Goal: Task Accomplishment & Management: Manage account settings

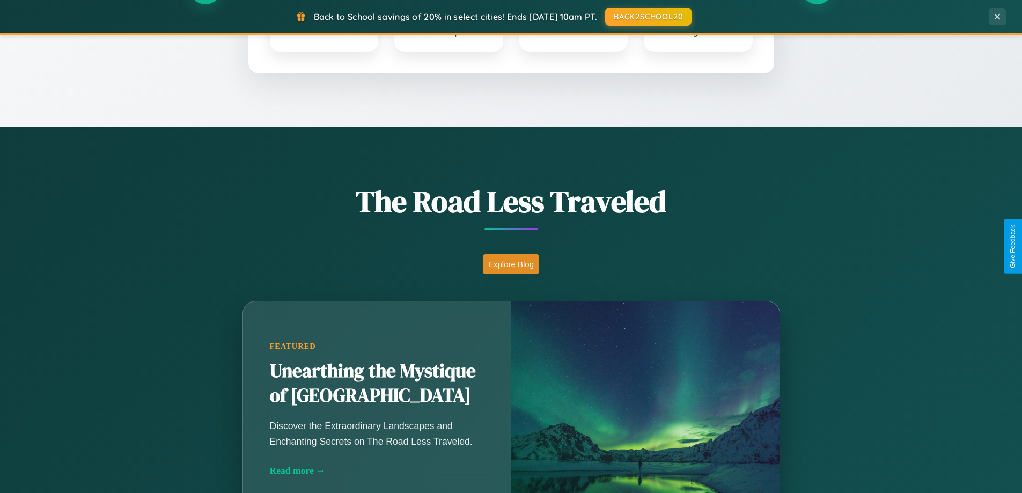
scroll to position [738, 0]
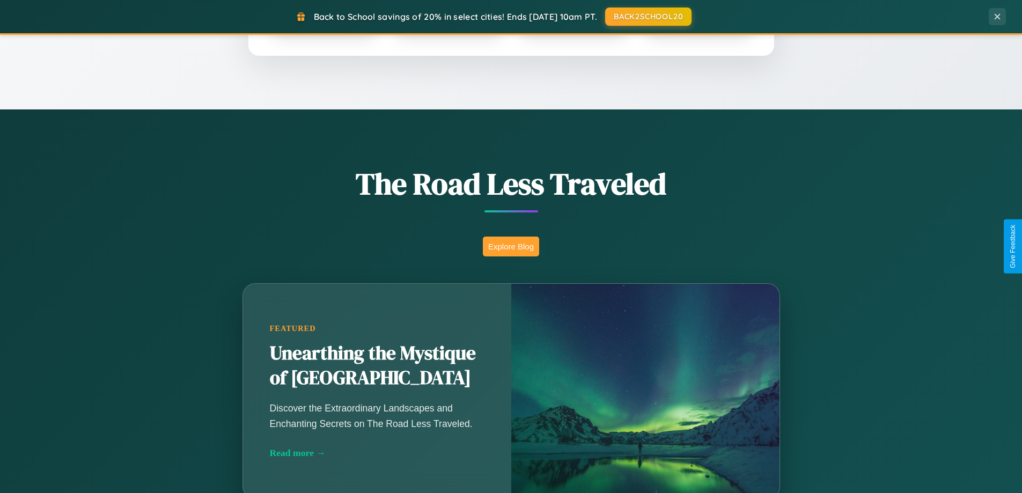
click at [511, 246] on button "Explore Blog" at bounding box center [511, 247] width 56 height 20
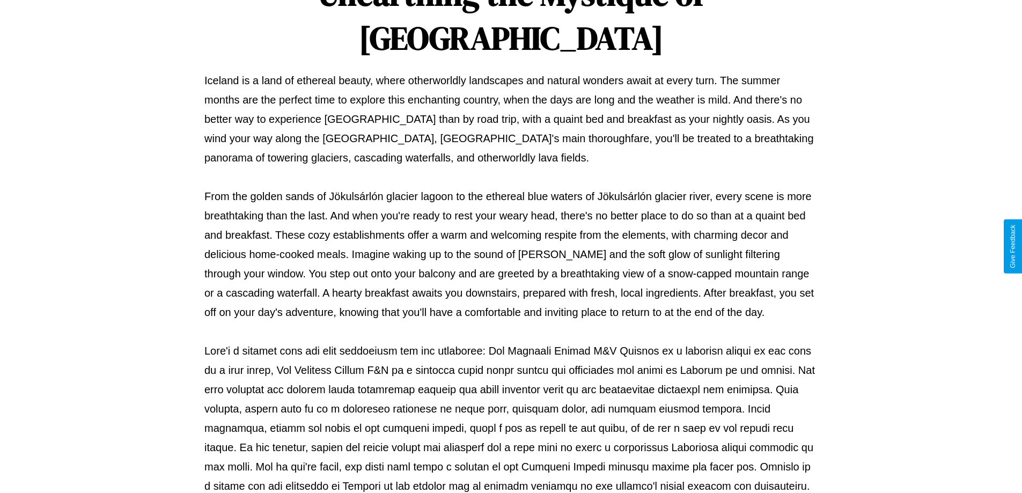
scroll to position [347, 0]
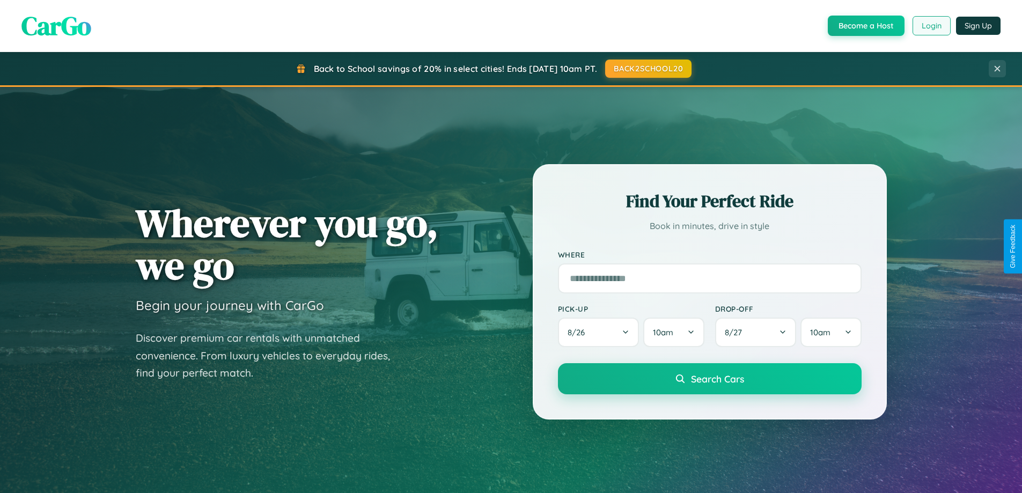
click at [931, 26] on button "Login" at bounding box center [932, 25] width 38 height 19
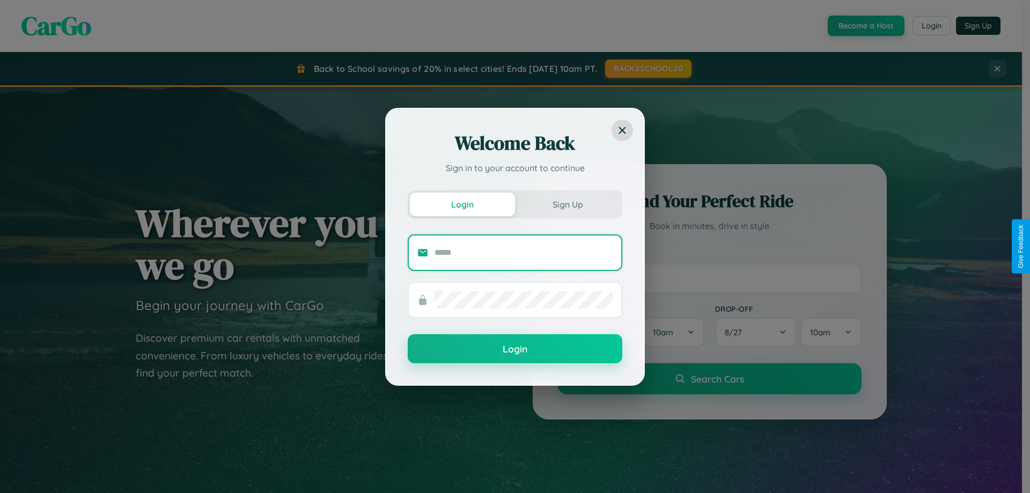
click at [524, 252] on input "text" at bounding box center [524, 252] width 178 height 17
type input "**********"
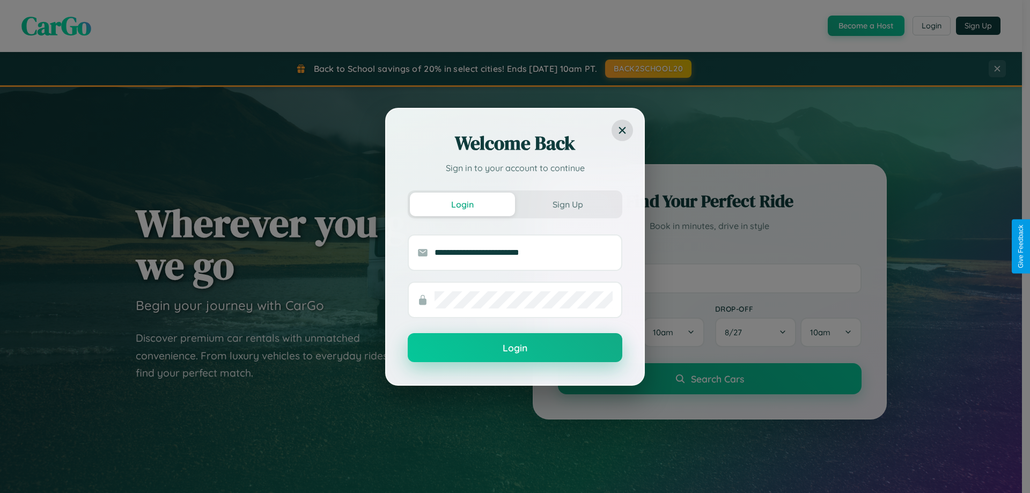
click at [515, 348] on button "Login" at bounding box center [515, 347] width 215 height 29
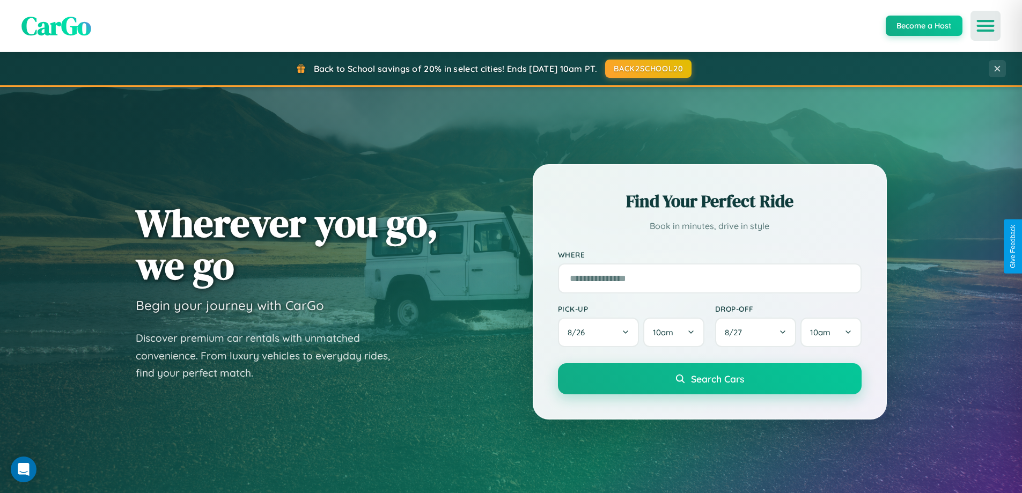
click at [986, 26] on icon "Open menu" at bounding box center [986, 26] width 16 height 10
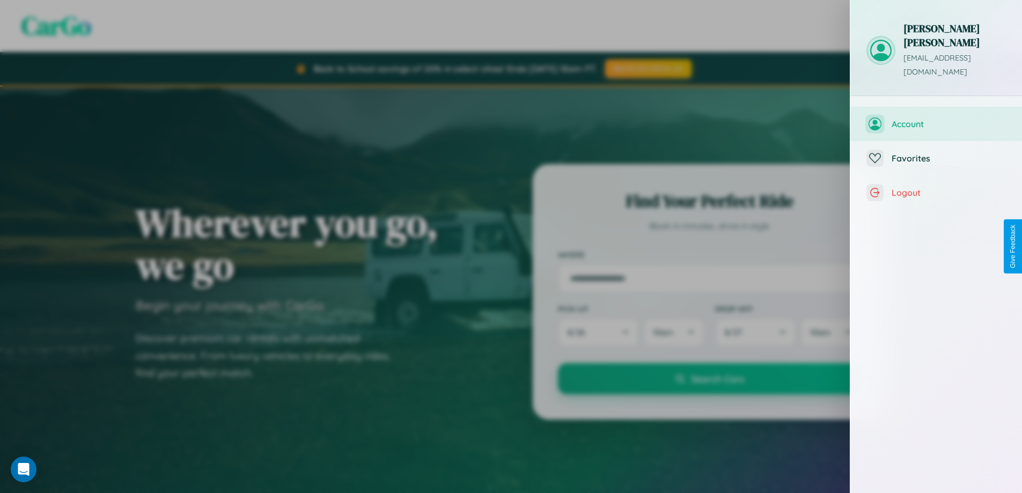
click at [936, 119] on span "Account" at bounding box center [949, 124] width 114 height 11
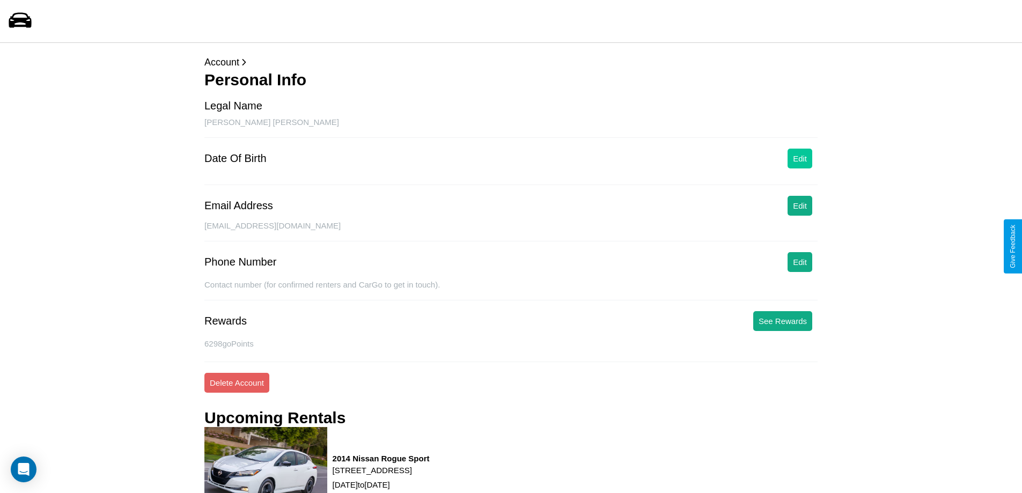
click at [800, 158] on button "Edit" at bounding box center [800, 159] width 25 height 20
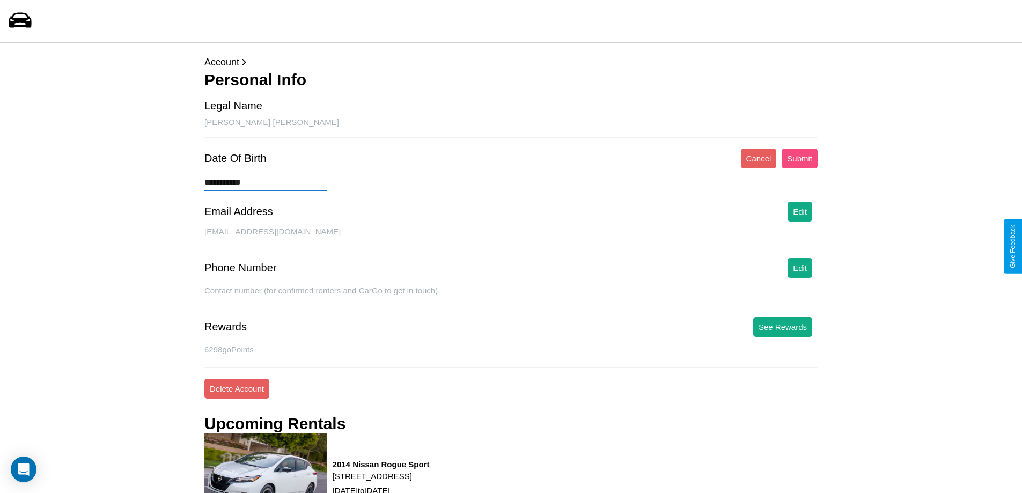
type input "**********"
click at [800, 158] on button "Submit" at bounding box center [800, 159] width 36 height 20
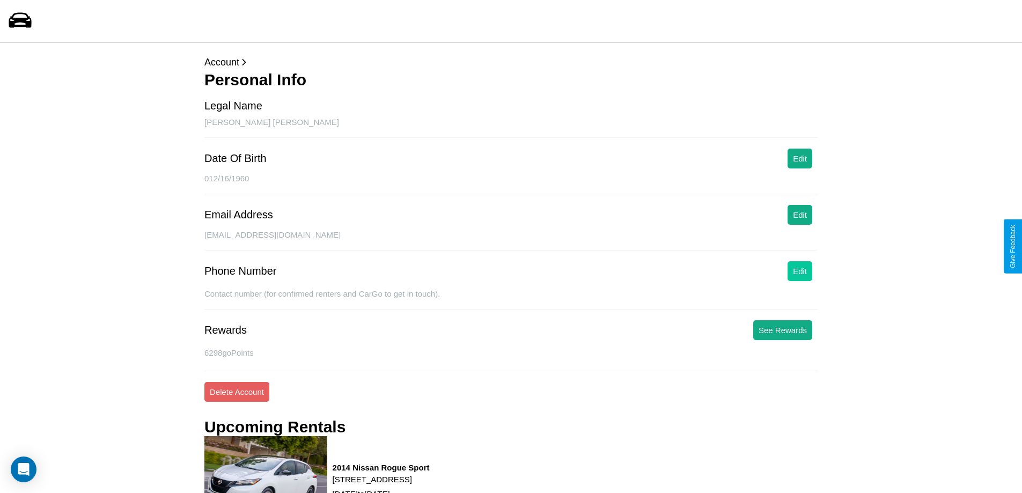
click at [800, 271] on button "Edit" at bounding box center [800, 271] width 25 height 20
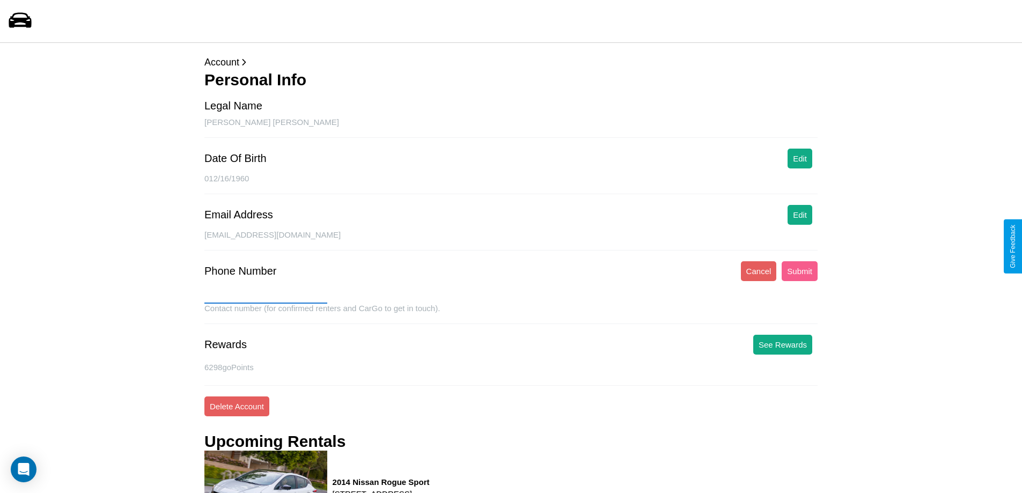
click at [266, 295] on input "text" at bounding box center [265, 295] width 123 height 17
type input "**********"
click at [800, 271] on button "Submit" at bounding box center [800, 271] width 36 height 20
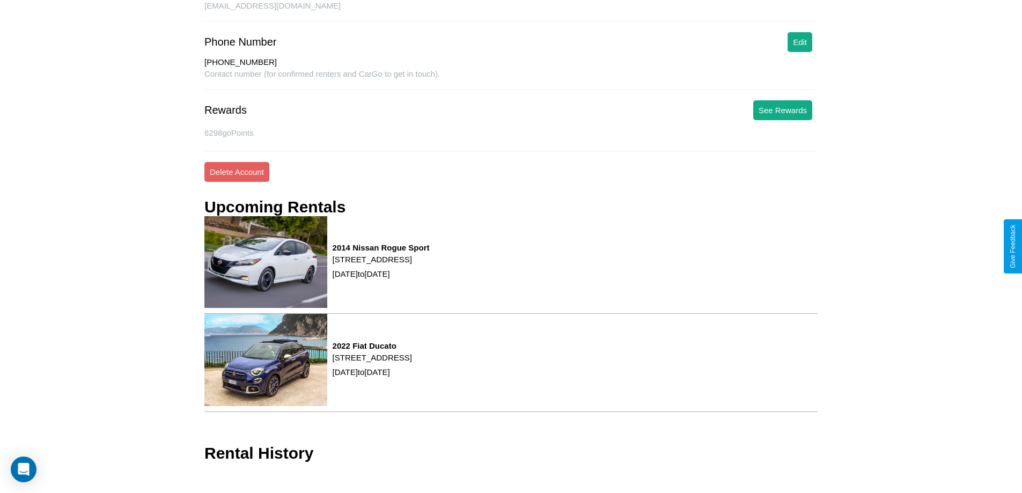
scroll to position [240, 0]
